Goal: Find specific page/section

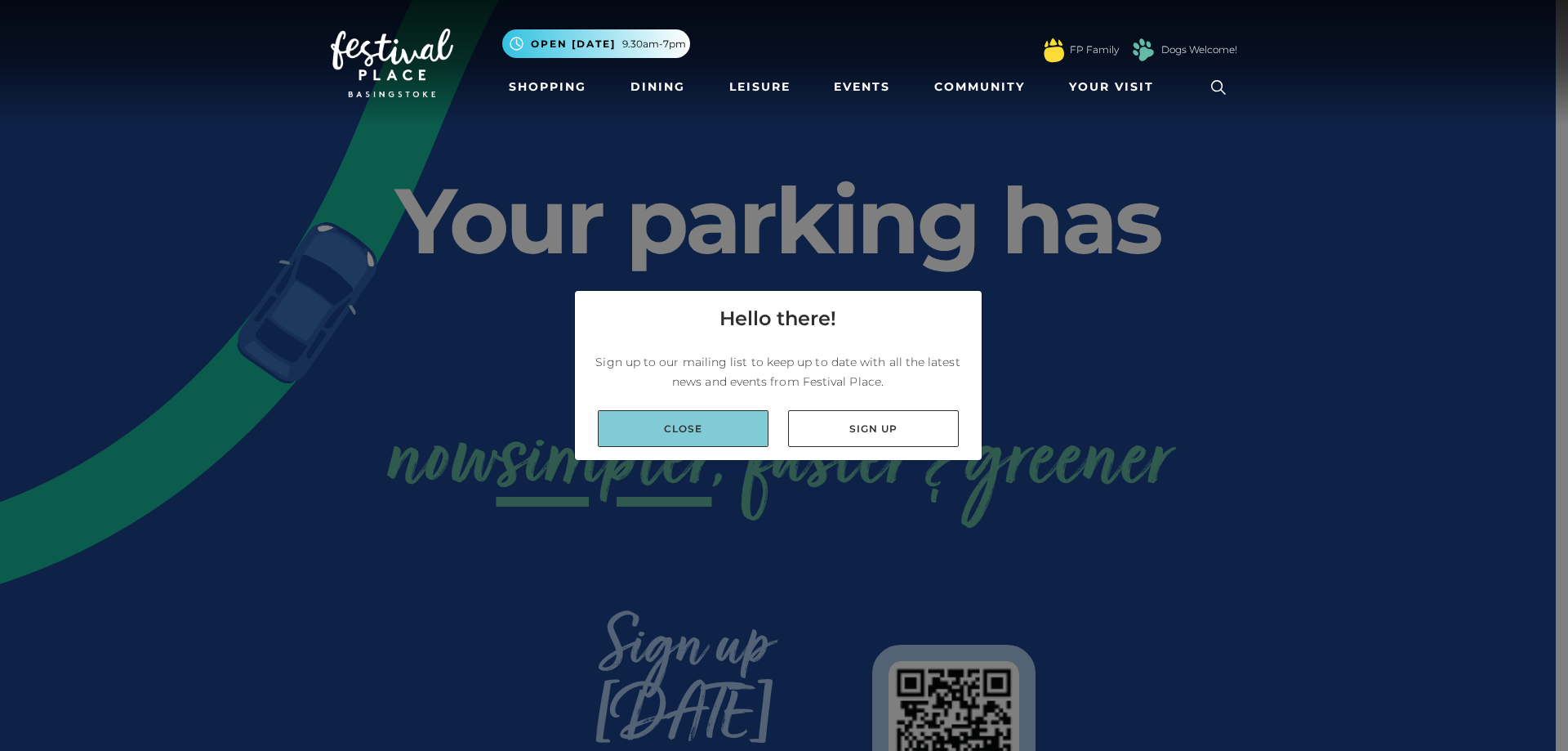
click at [719, 436] on link "Close" at bounding box center [683, 428] width 171 height 37
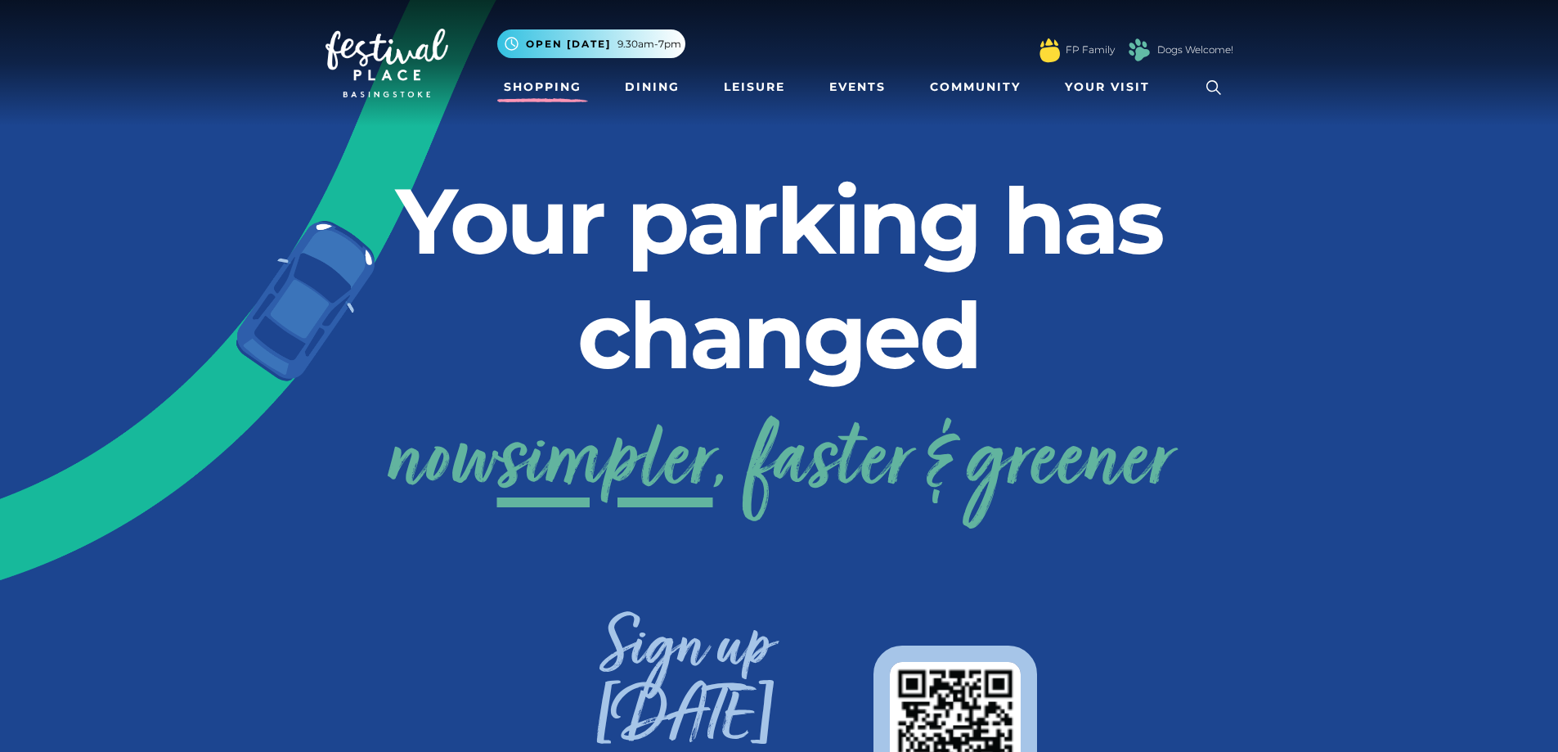
click at [550, 81] on link "Shopping" at bounding box center [542, 87] width 91 height 30
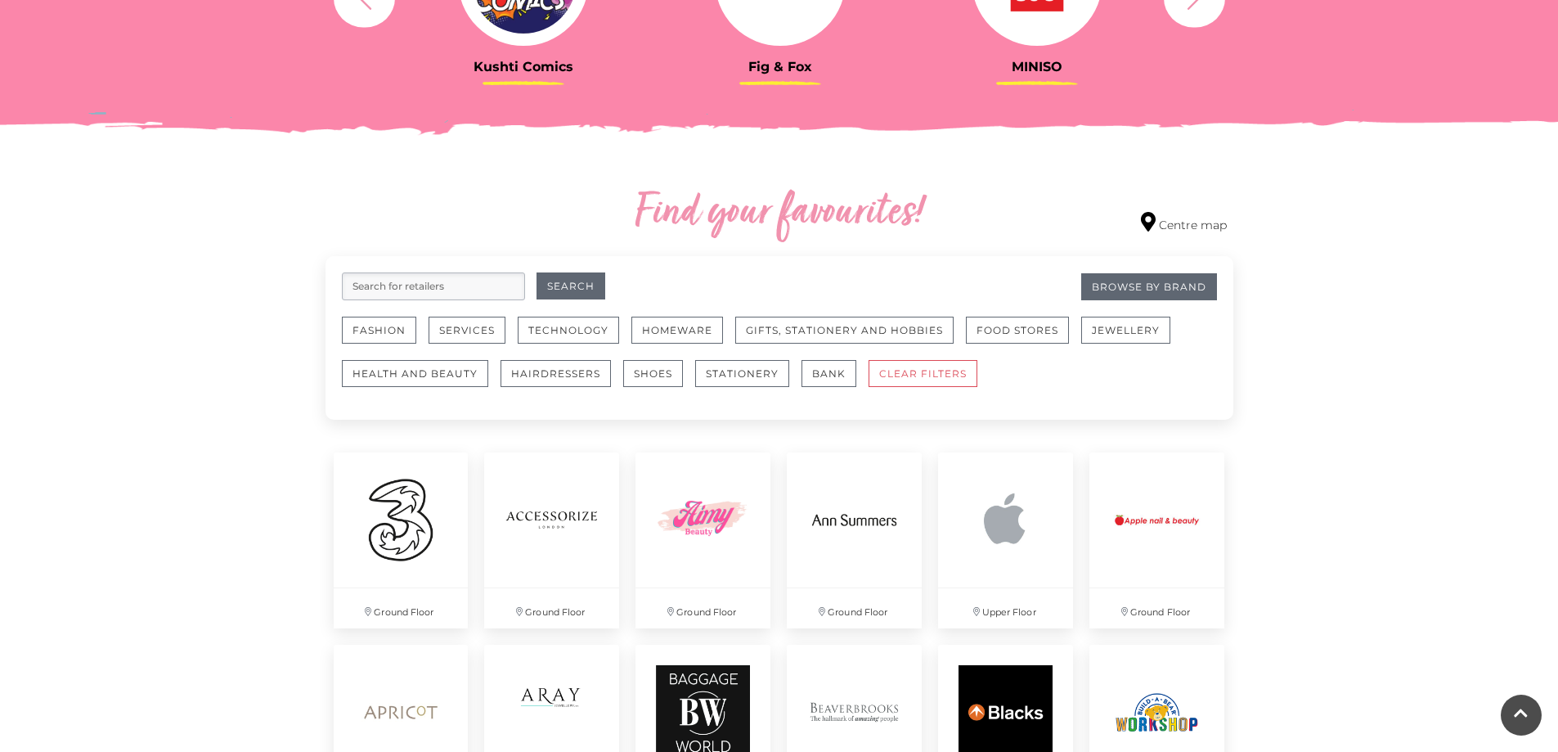
scroll to position [818, 0]
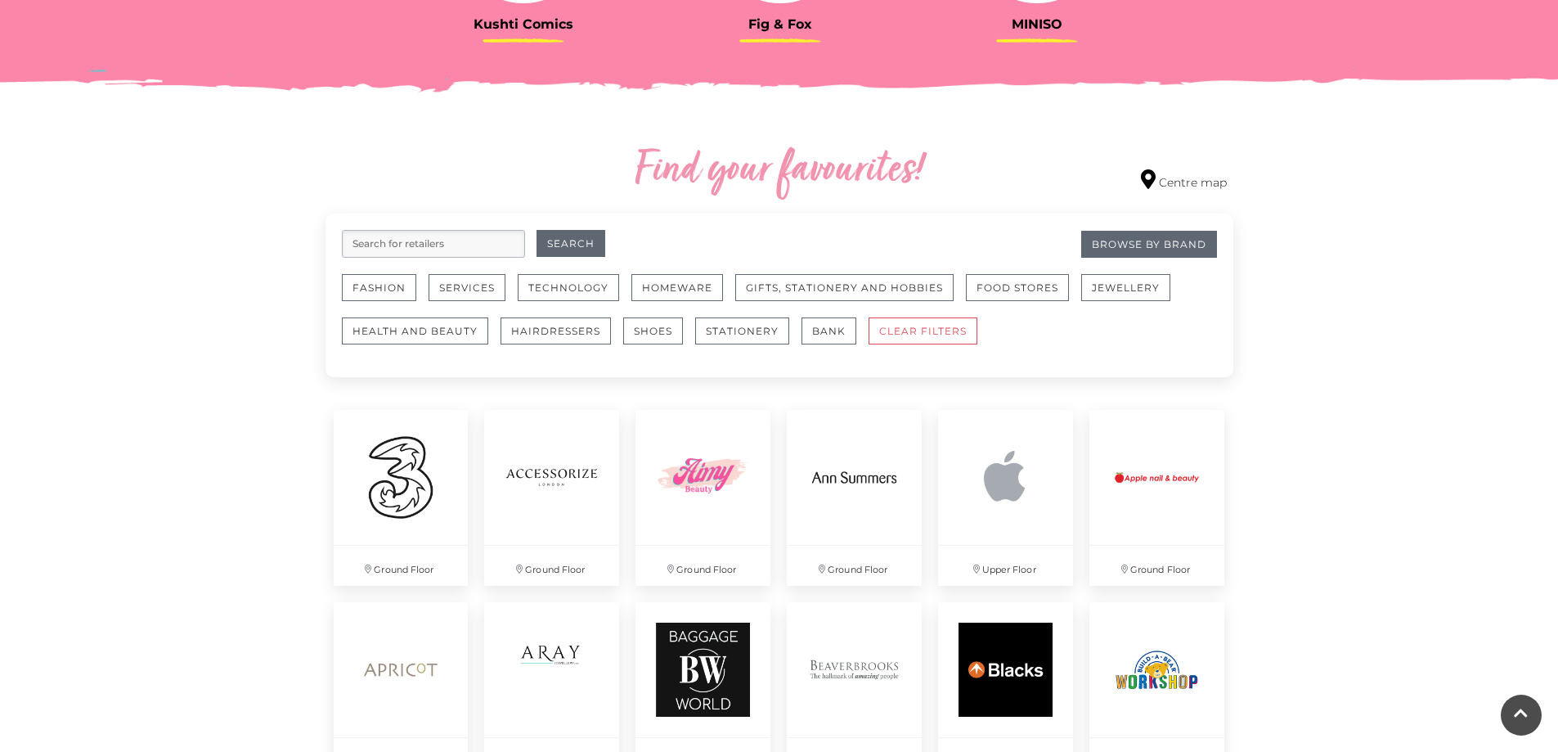
click at [420, 240] on input "search" at bounding box center [433, 244] width 183 height 28
type input "baby"
click at [545, 240] on button "Search" at bounding box center [570, 243] width 69 height 27
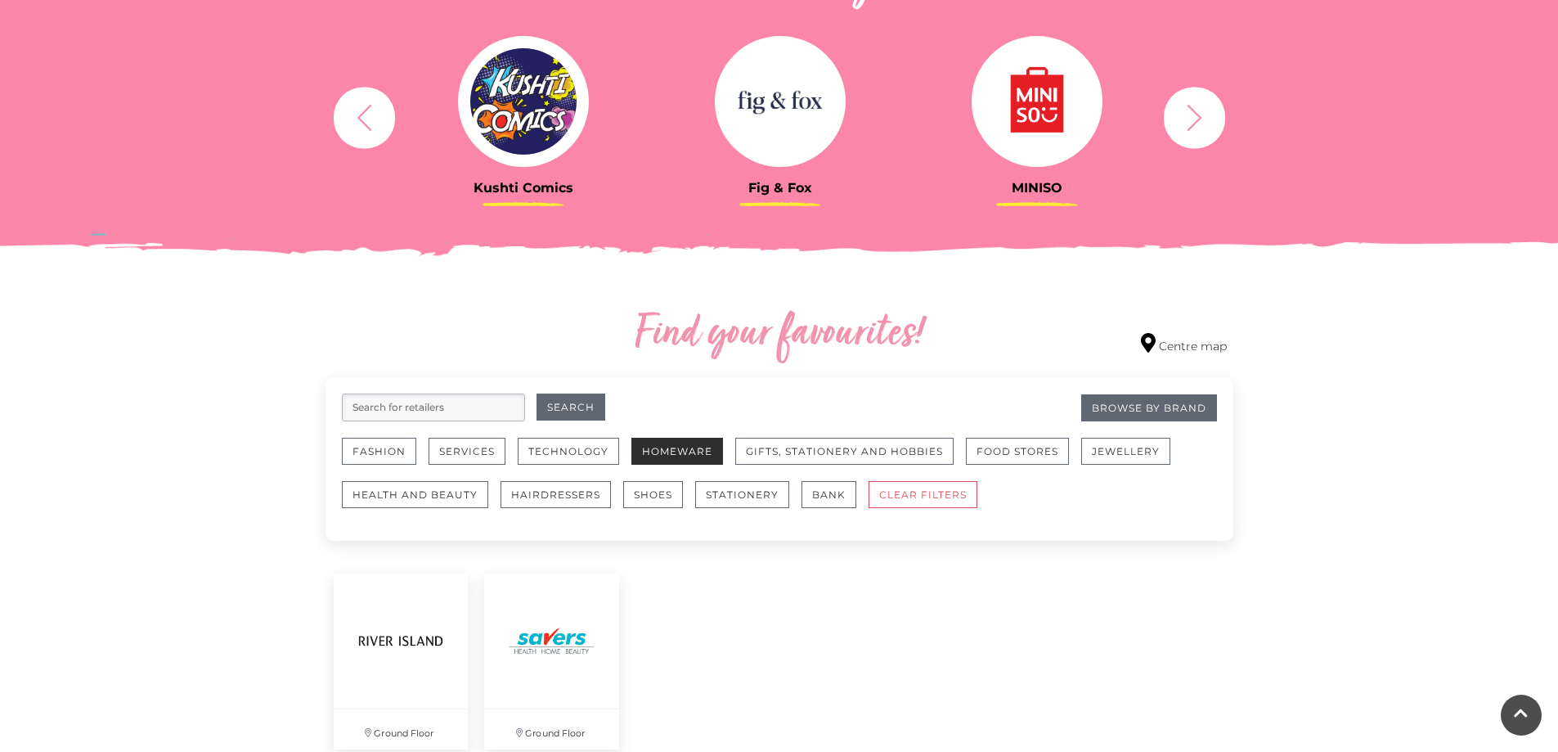
scroll to position [981, 0]
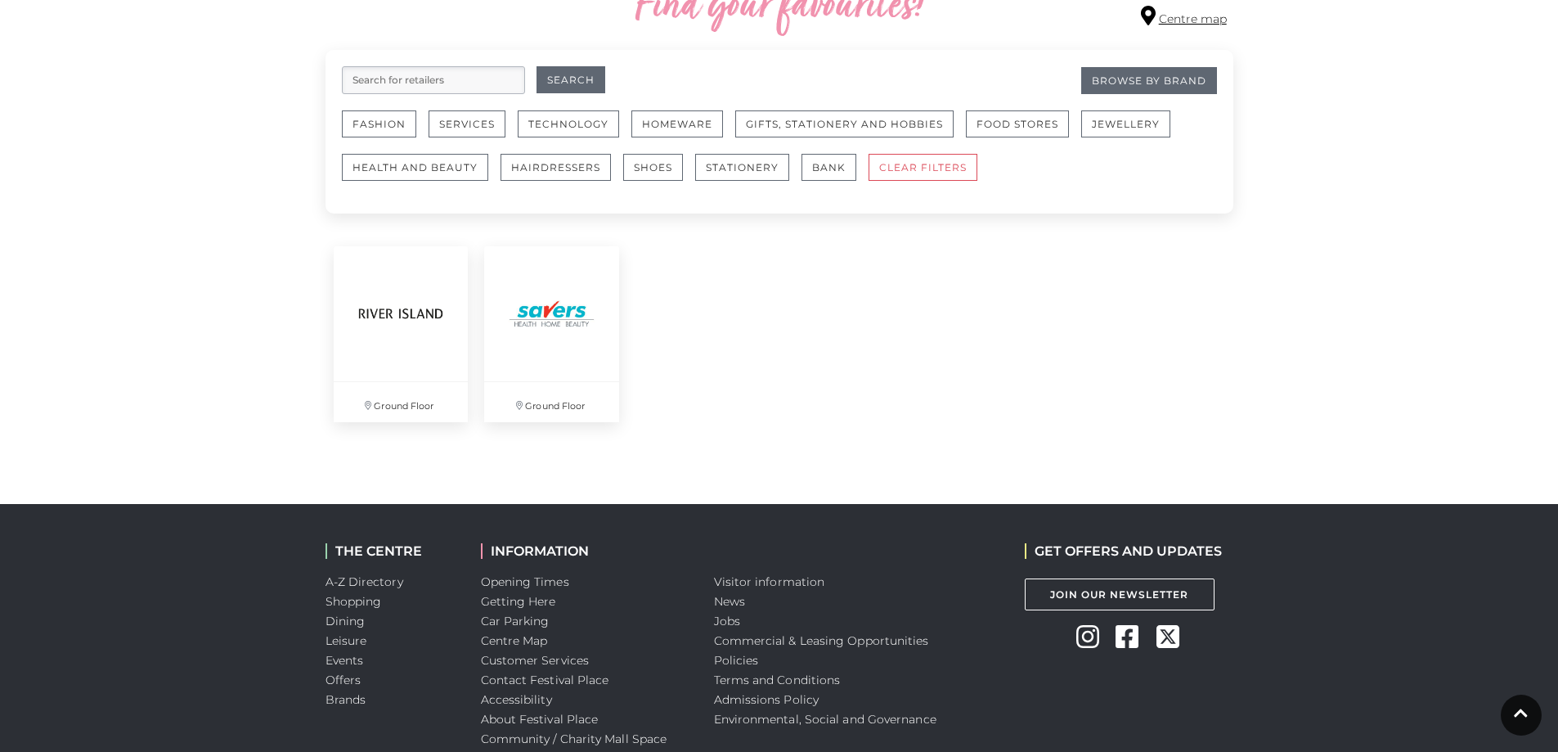
click at [1165, 18] on link "Centre map" at bounding box center [1184, 17] width 86 height 22
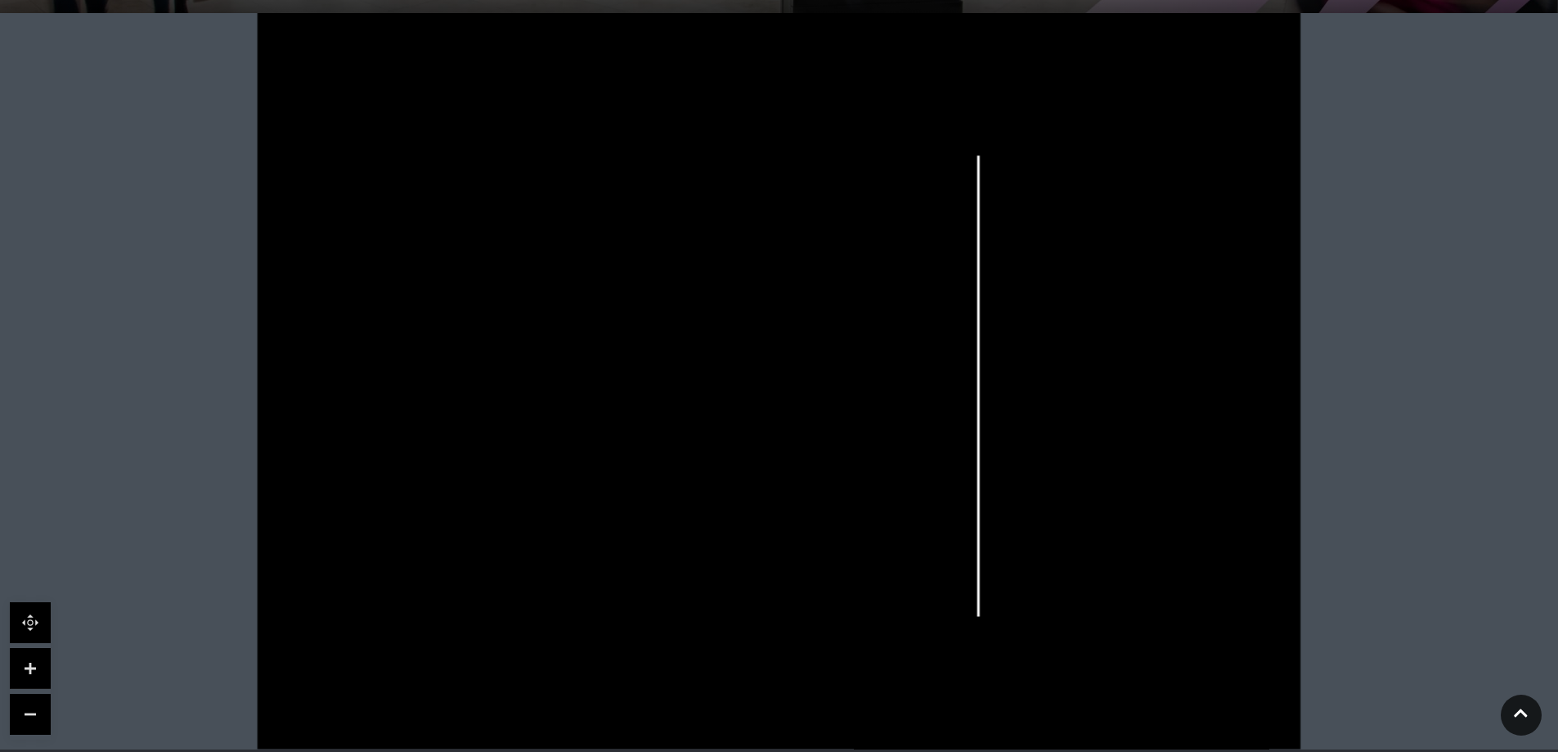
scroll to position [572, 0]
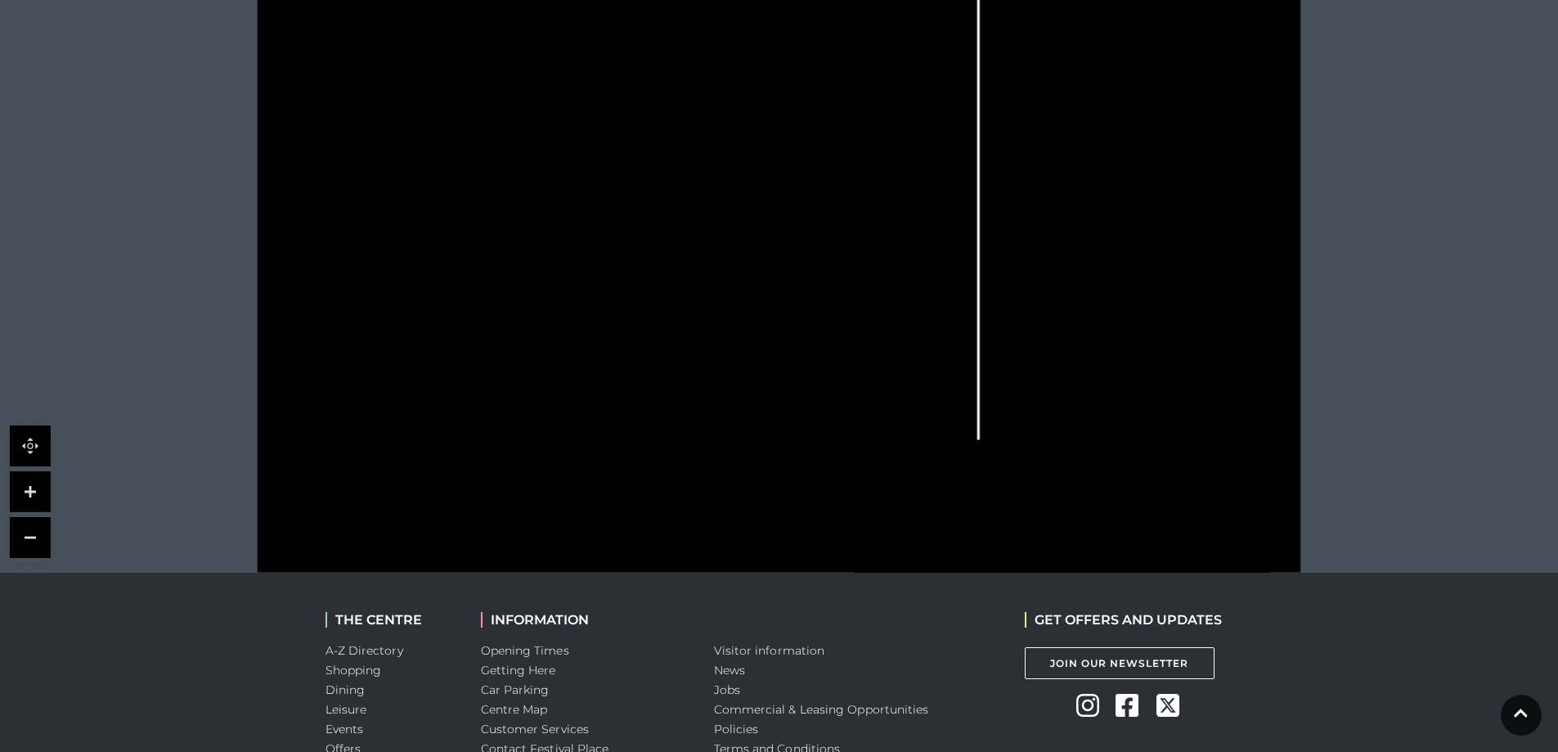
click at [19, 482] on link at bounding box center [30, 491] width 41 height 41
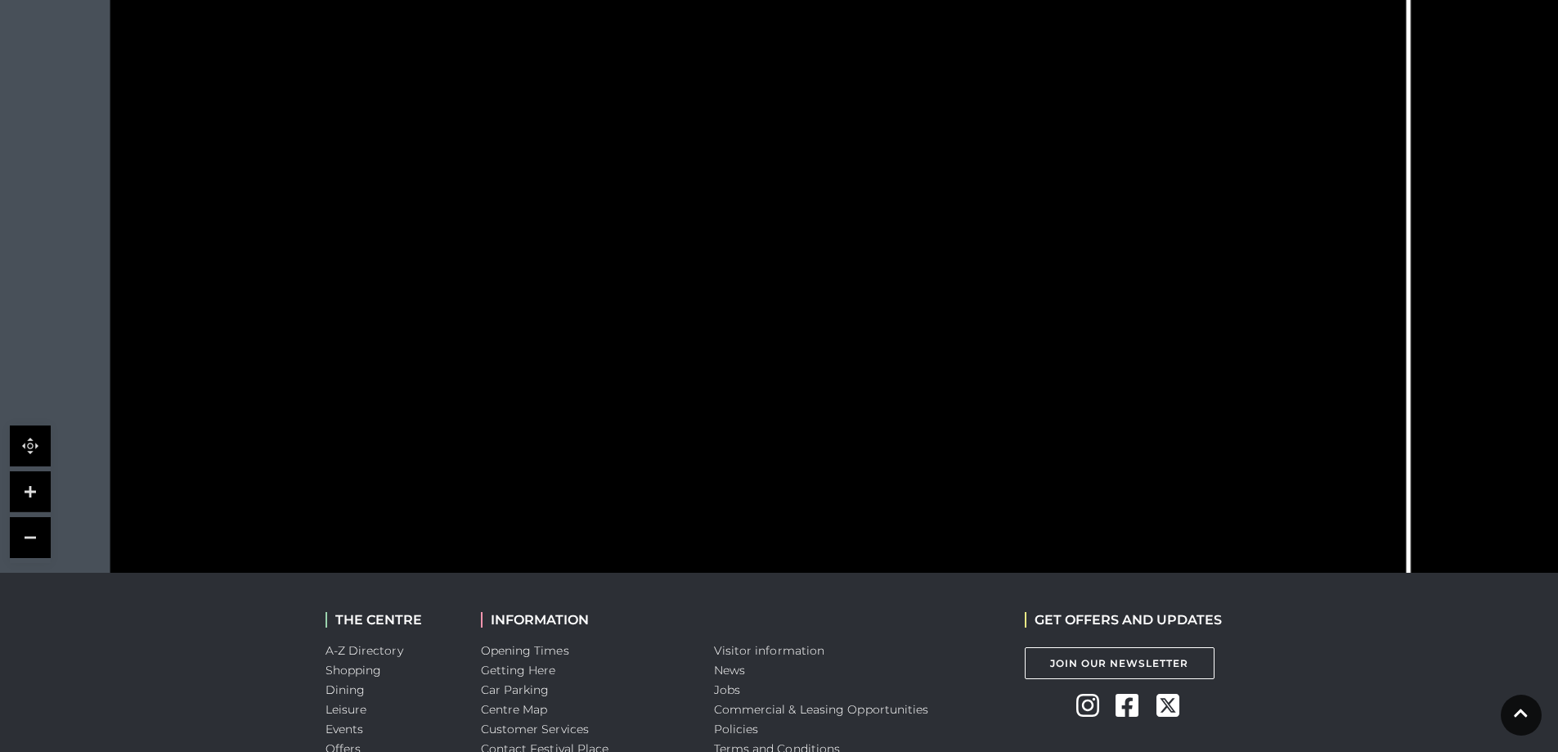
drag, startPoint x: 638, startPoint y: 479, endPoint x: 854, endPoint y: 634, distance: 265.5
click at [854, 634] on body "Skip to Navigation Skip to Content Toggle navigation .st5{fill:none;stroke:#FFF…" at bounding box center [779, 178] width 1558 height 1501
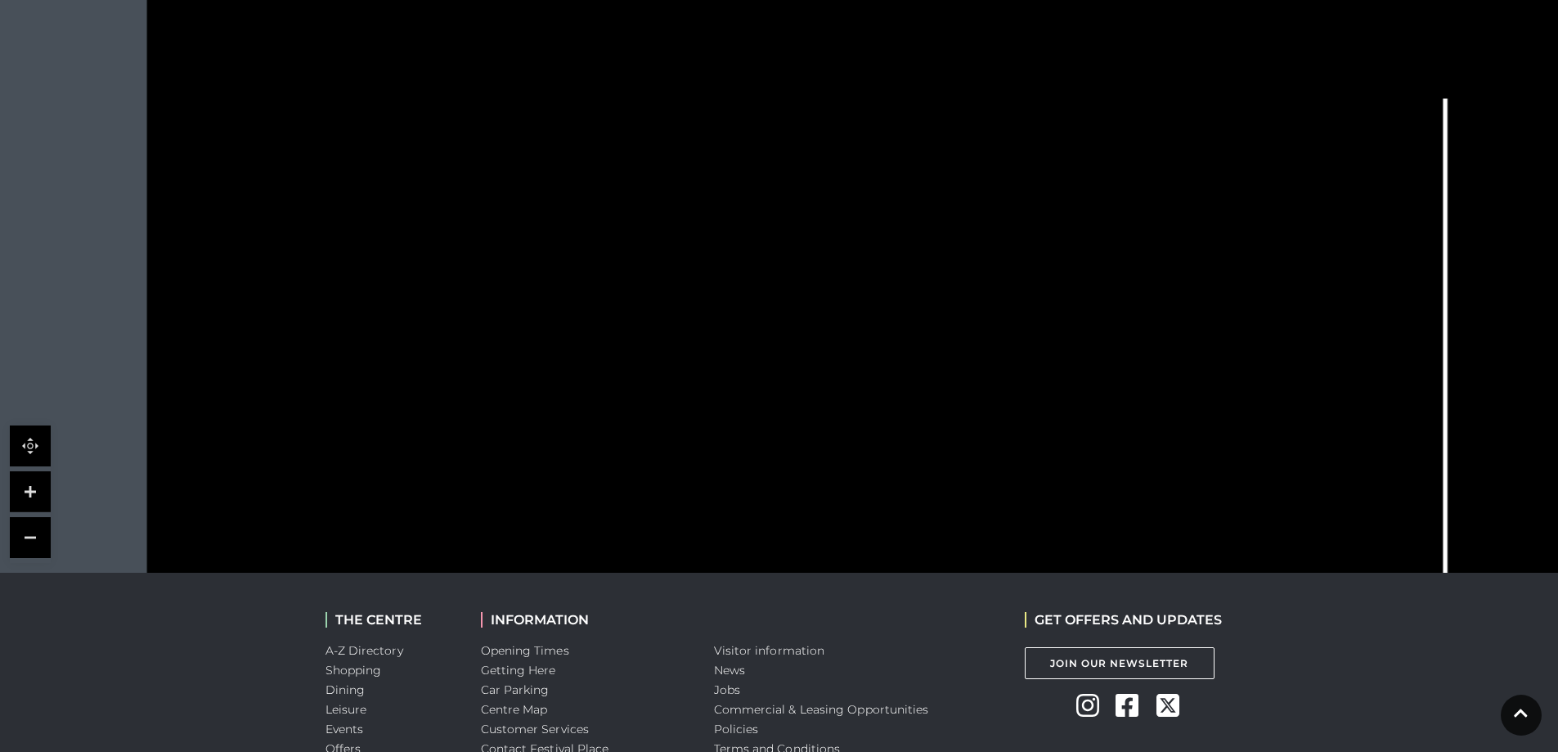
drag, startPoint x: 826, startPoint y: 226, endPoint x: 863, endPoint y: 488, distance: 265.1
click at [863, 488] on icon at bounding box center [1085, 504] width 2355 height 1325
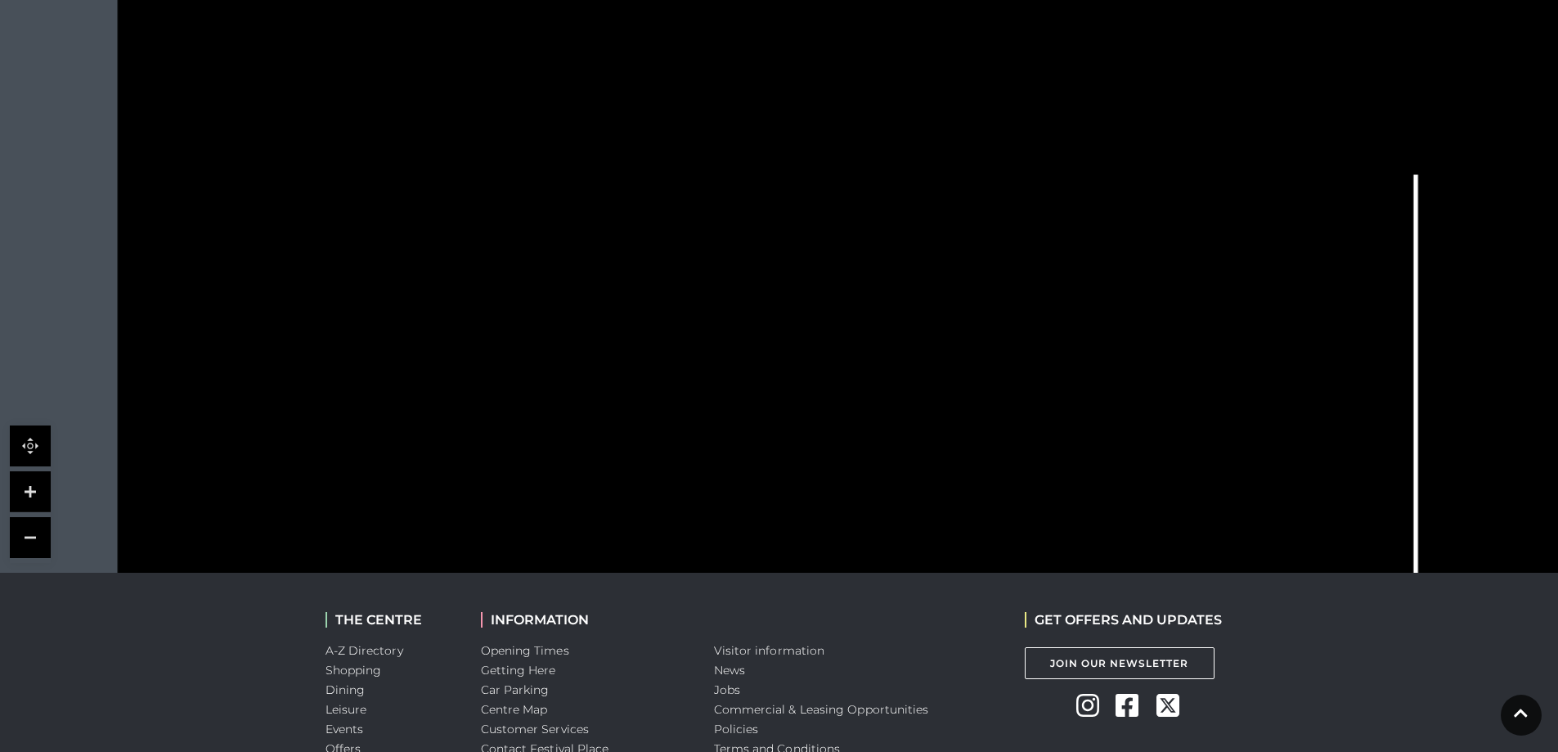
drag, startPoint x: 768, startPoint y: 227, endPoint x: 738, endPoint y: 330, distance: 107.9
click at [738, 330] on rect at bounding box center [748, 328] width 38 height 74
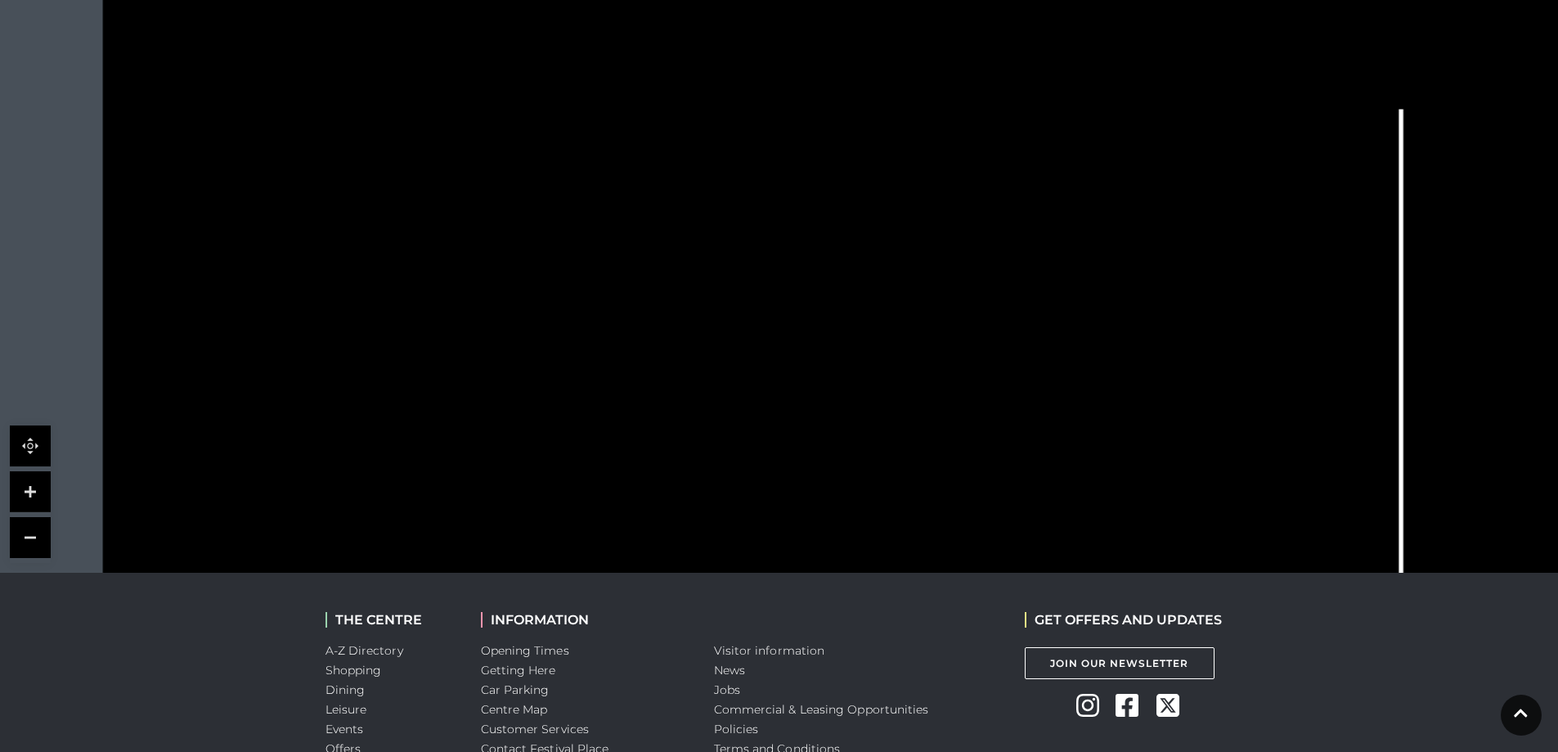
drag, startPoint x: 604, startPoint y: 388, endPoint x: 590, endPoint y: 323, distance: 67.1
click at [590, 323] on polygon at bounding box center [664, 613] width 801 height 928
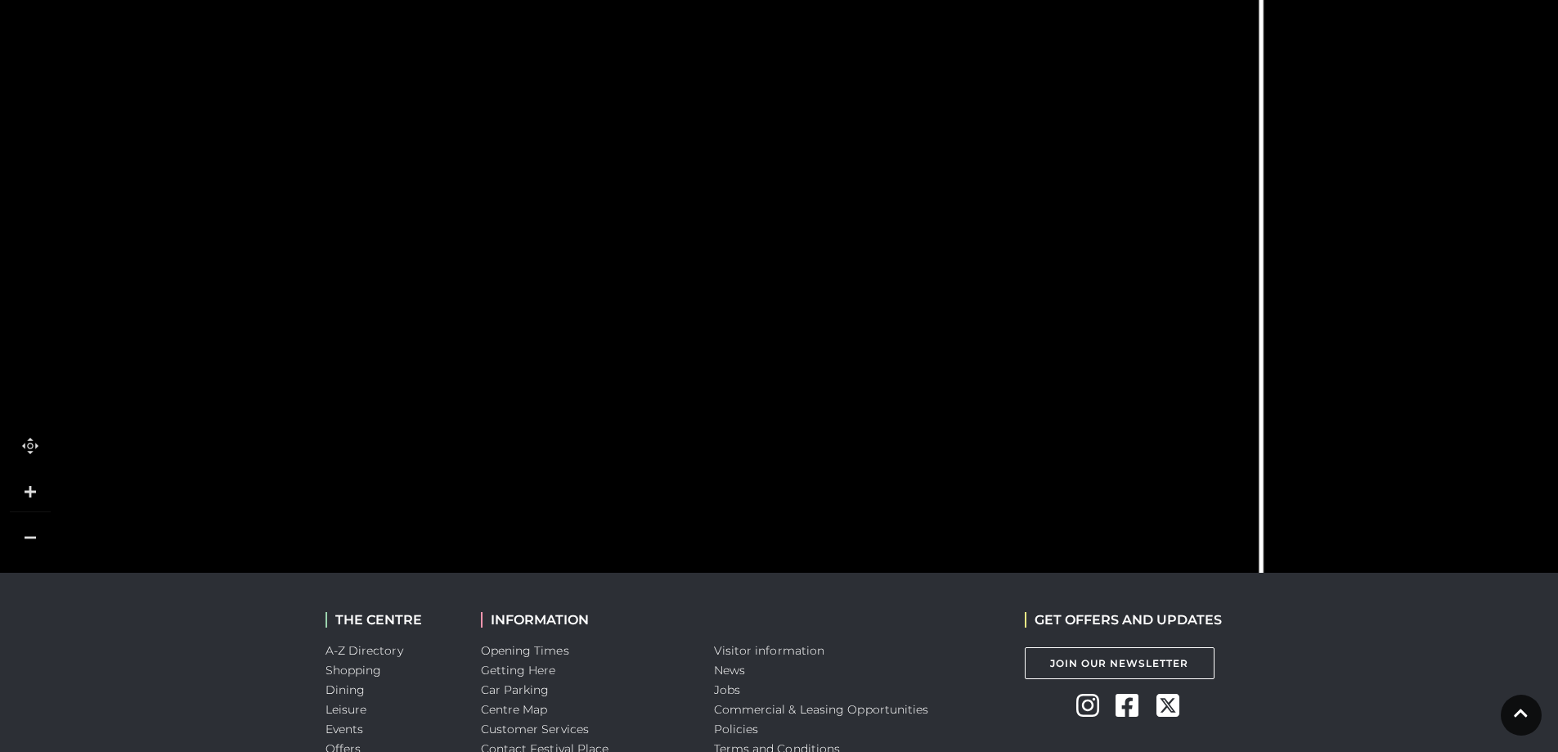
drag, startPoint x: 613, startPoint y: 471, endPoint x: 467, endPoint y: 113, distance: 386.6
click at [467, 114] on polygon at bounding box center [524, 269] width 801 height 928
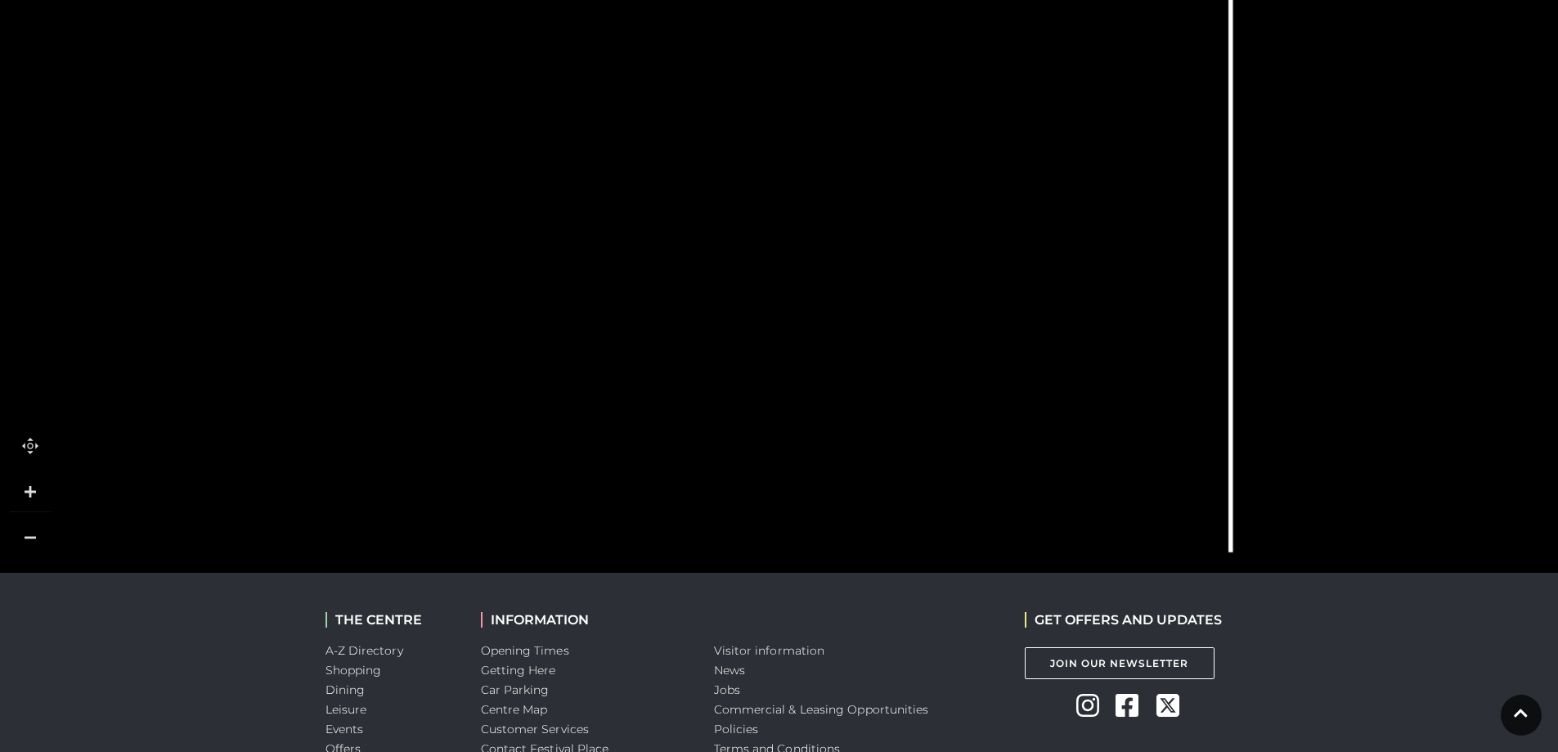
drag, startPoint x: 518, startPoint y: 348, endPoint x: 523, endPoint y: 554, distance: 206.1
click at [523, 378] on rect at bounding box center [492, 362] width 73 height 31
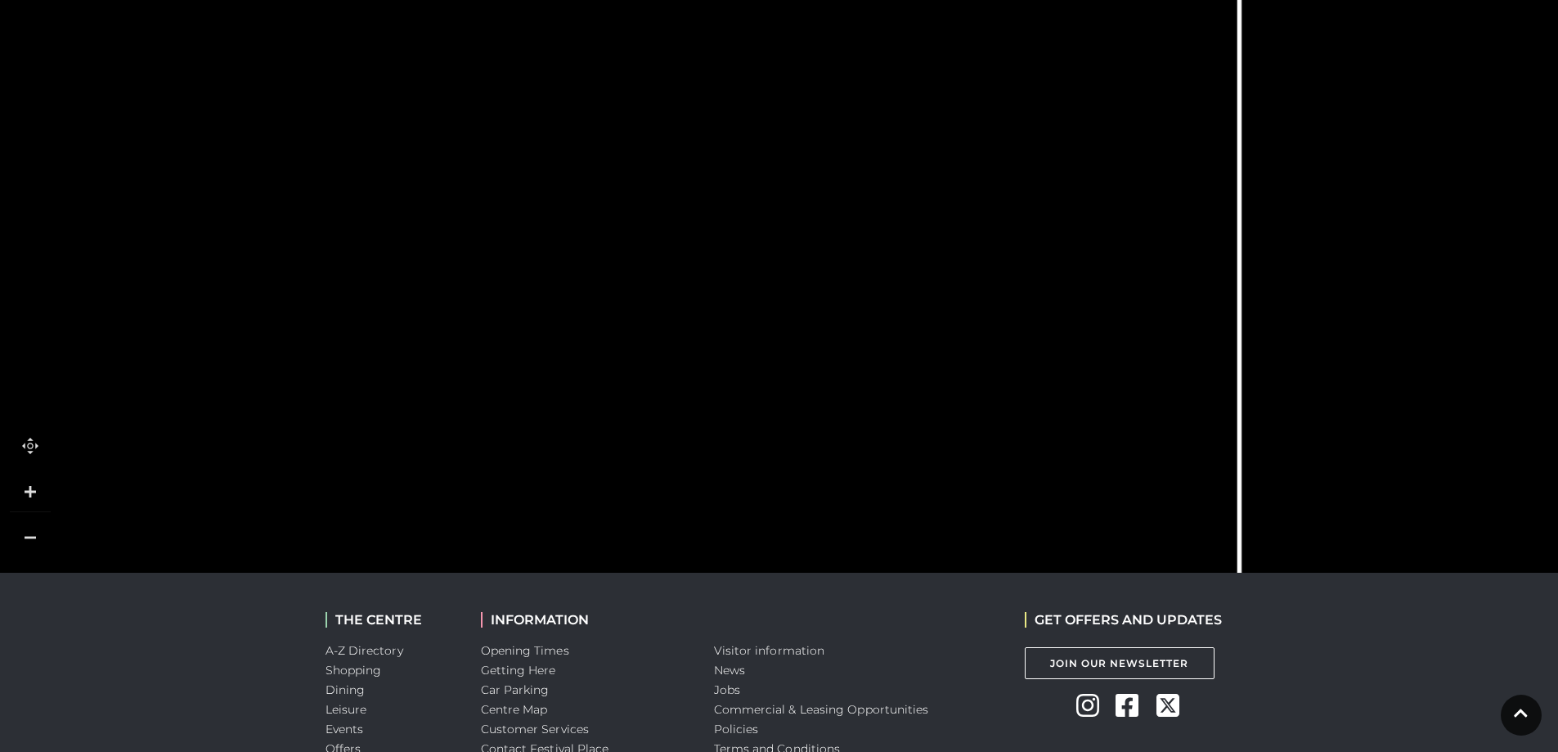
click at [538, 267] on polygon at bounding box center [502, 444] width 801 height 928
